Goal: Information Seeking & Learning: Learn about a topic

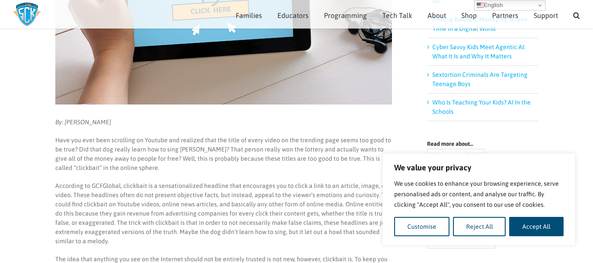
scroll to position [214, 0]
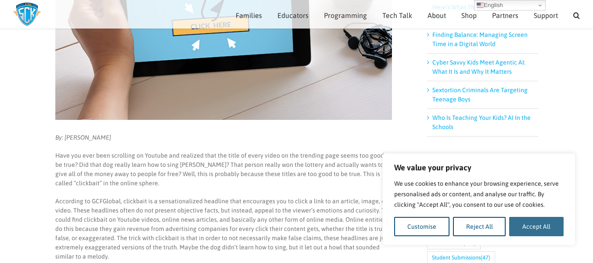
click at [530, 224] on button "Accept All" at bounding box center [536, 226] width 54 height 19
checkbox input "true"
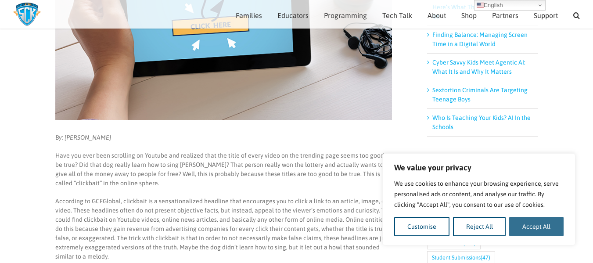
checkbox input "true"
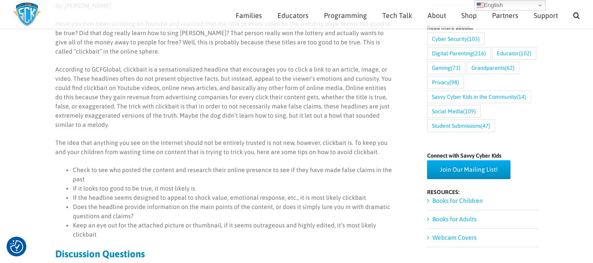
scroll to position [126, 0]
